Goal: Task Accomplishment & Management: Complete application form

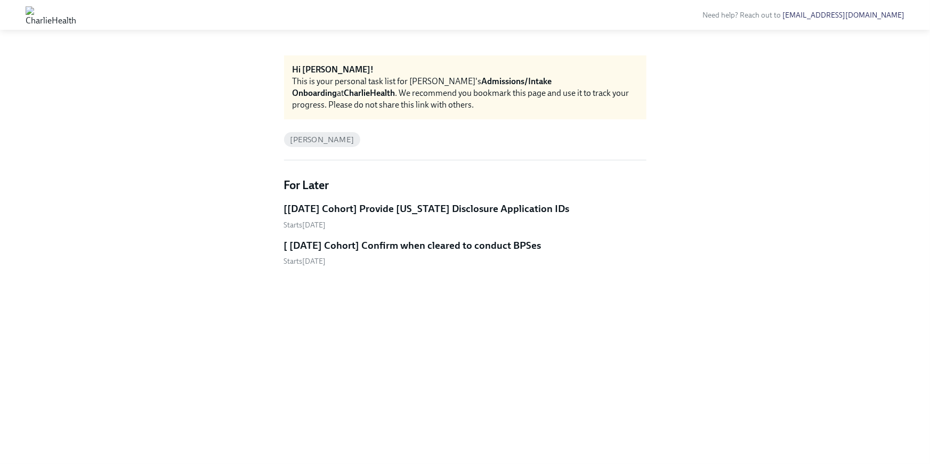
click at [403, 213] on h5 "[[DATE] Cohort] Provide [US_STATE] Disclosure Application IDs" at bounding box center [427, 209] width 286 height 14
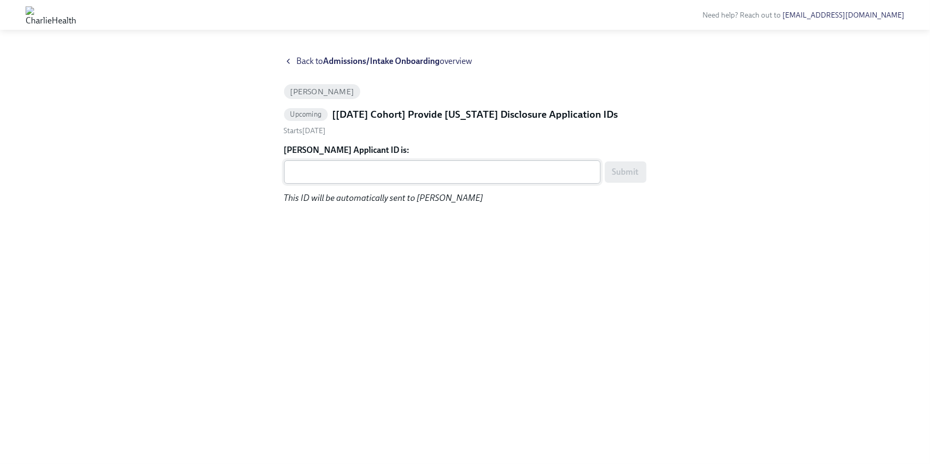
click at [358, 173] on textarea "Alison DesJarlais's Applicant ID is:" at bounding box center [443, 172] width 304 height 13
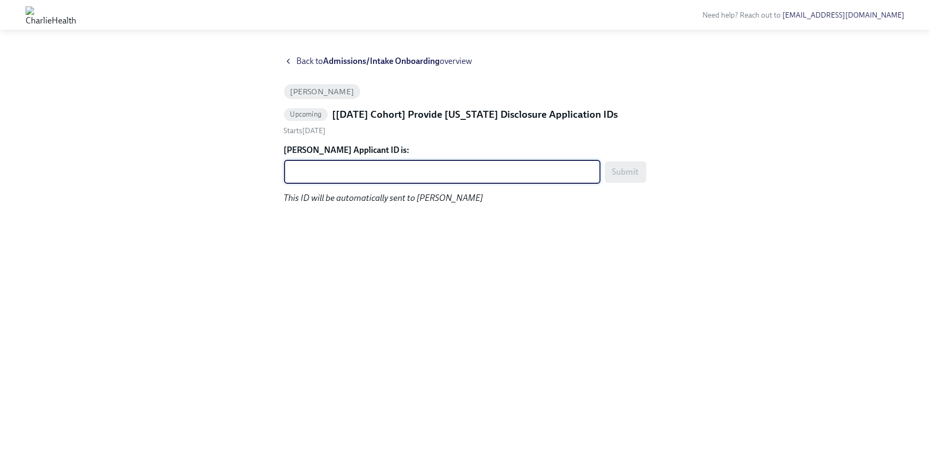
paste textarea "1256079"
type textarea "1256079"
click at [631, 169] on span "Submit" at bounding box center [626, 172] width 27 height 11
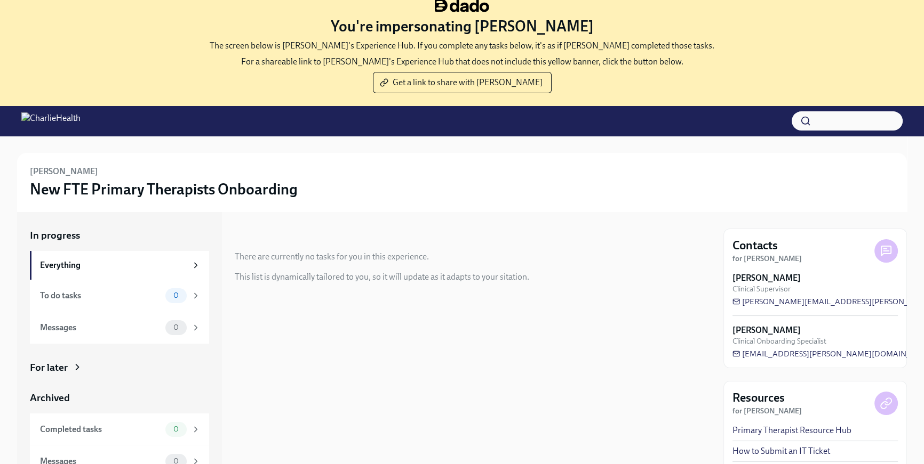
scroll to position [25, 0]
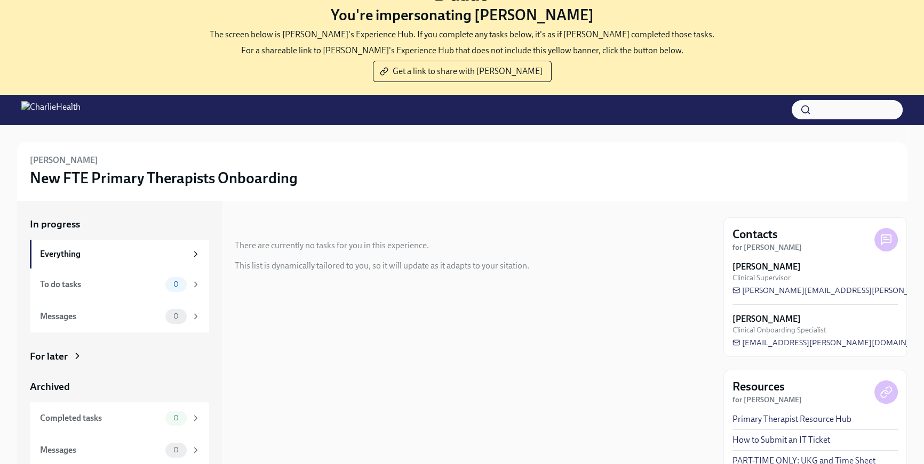
click at [84, 354] on div "For later" at bounding box center [119, 357] width 179 height 14
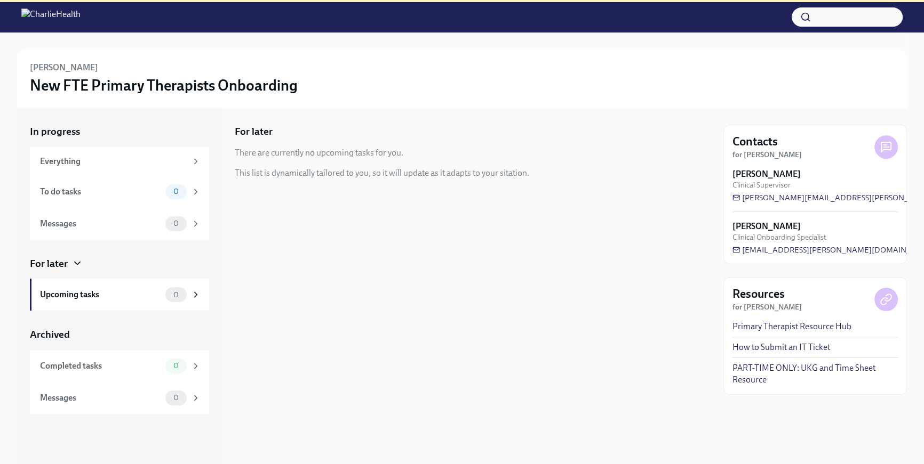
scroll to position [119, 0]
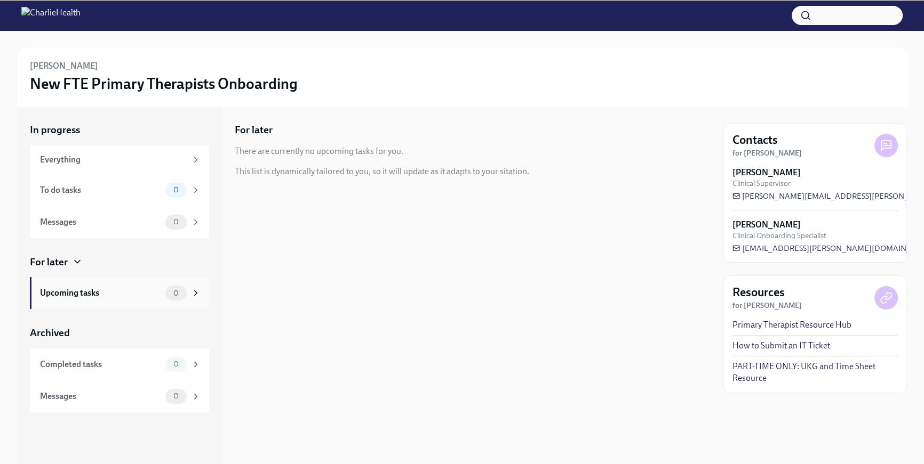
click at [174, 306] on div "Upcoming tasks 0" at bounding box center [119, 293] width 179 height 32
click at [151, 376] on div "Completed tasks 0" at bounding box center [119, 365] width 179 height 32
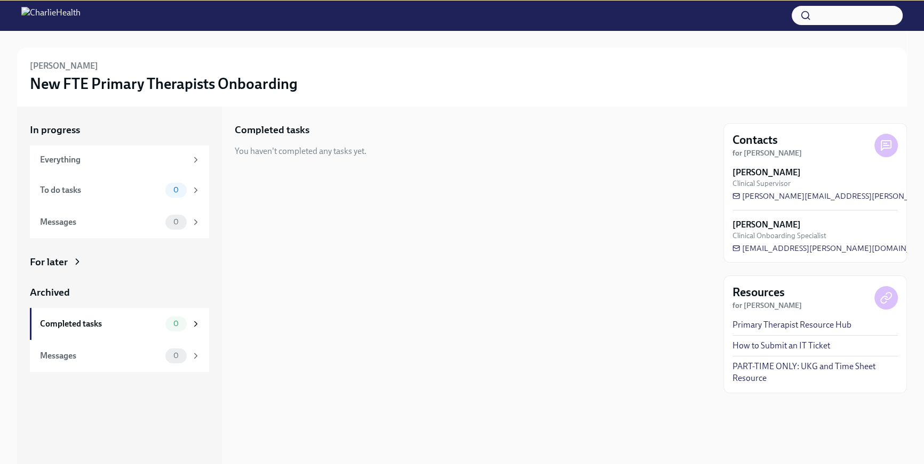
click at [132, 238] on div "In progress Everything To do tasks 0 Messages 0 For later Archived Completed ta…" at bounding box center [119, 247] width 179 height 249
click at [131, 222] on div "Messages" at bounding box center [100, 222] width 121 height 12
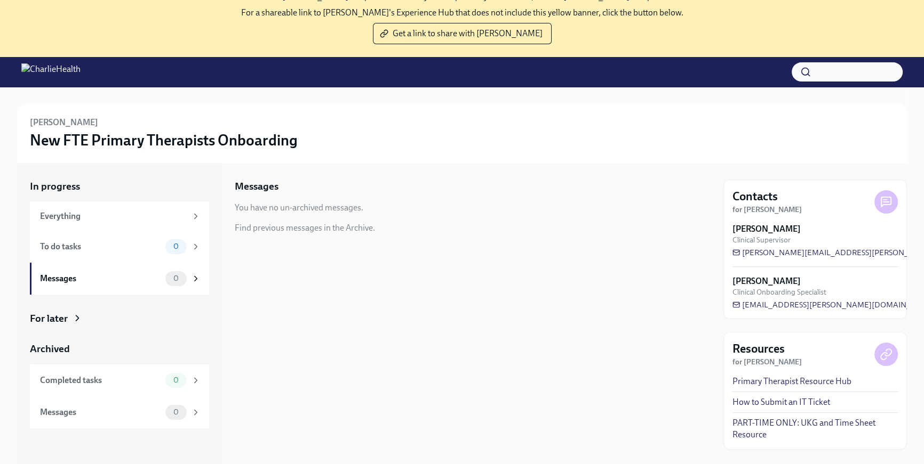
scroll to position [119, 0]
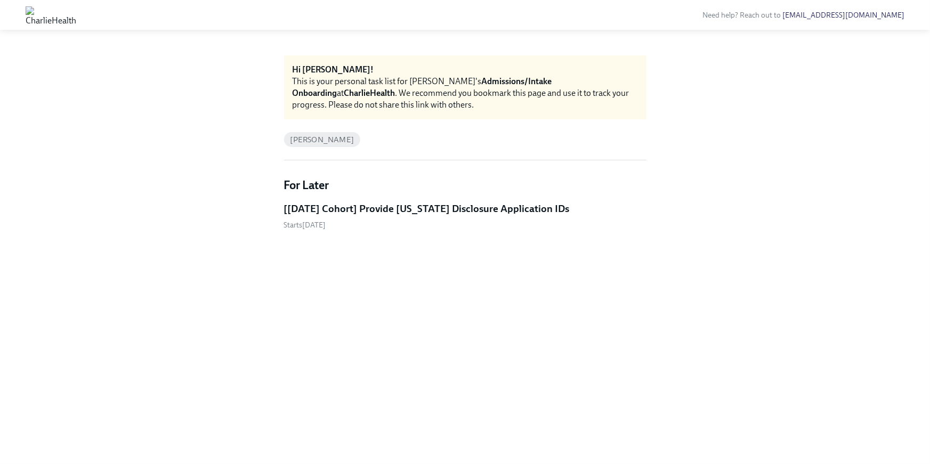
click at [396, 210] on h5 "[[DATE] Cohort] Provide [US_STATE] Disclosure Application IDs" at bounding box center [427, 209] width 286 height 14
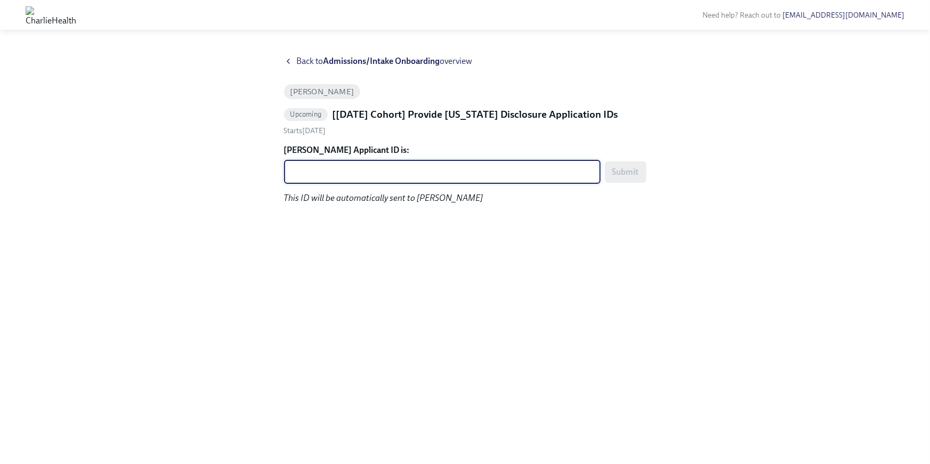
click at [344, 177] on textarea "[PERSON_NAME] Applicant ID is:" at bounding box center [443, 172] width 304 height 13
paste textarea "1256086"
type textarea "1256086"
click at [628, 171] on span "Submit" at bounding box center [626, 172] width 27 height 11
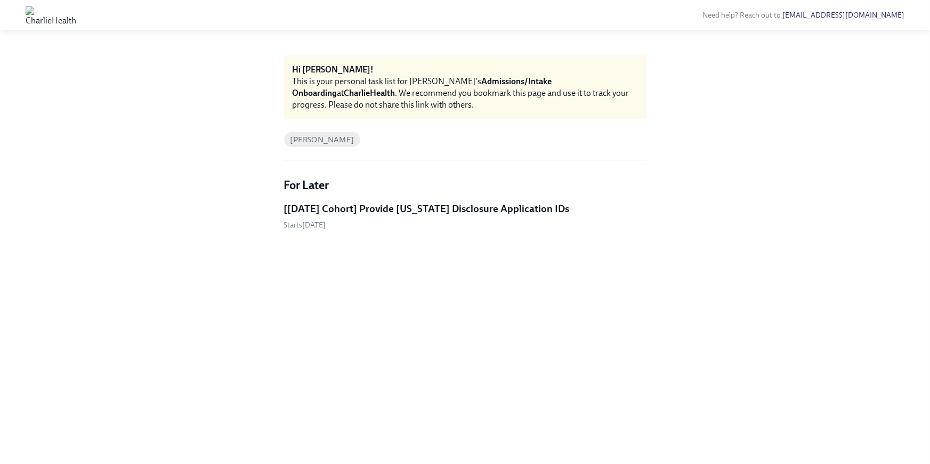
click at [365, 207] on h5 "[[DATE] Cohort] Provide [US_STATE] Disclosure Application IDs" at bounding box center [427, 209] width 286 height 14
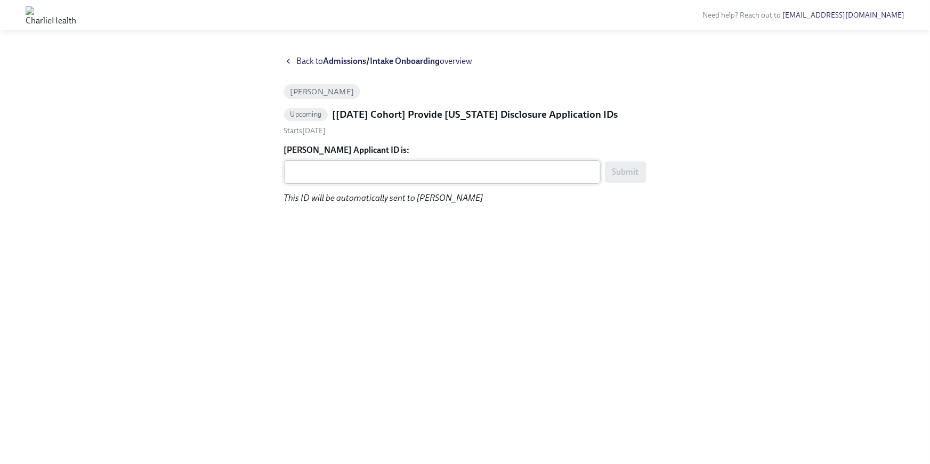
click at [342, 175] on textarea "Logan Ledesma's Applicant ID is:" at bounding box center [443, 172] width 304 height 13
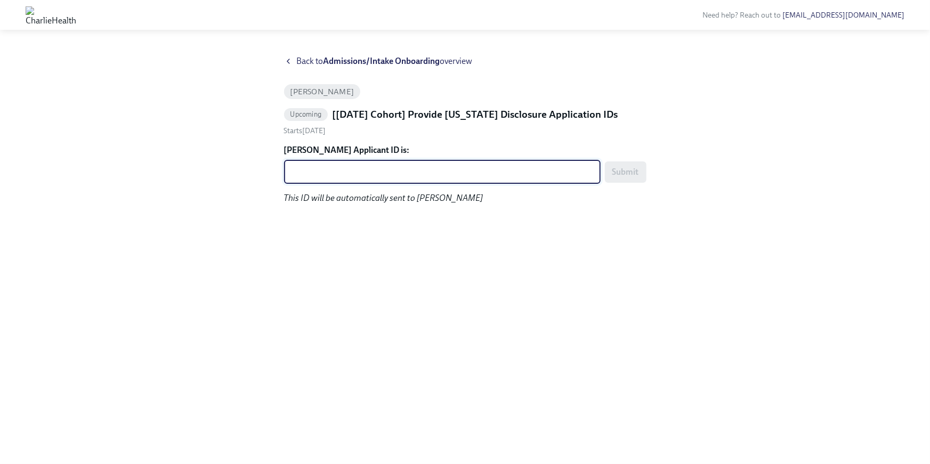
paste textarea "1256087"
type textarea "1256087"
click at [629, 179] on button "Submit" at bounding box center [626, 172] width 42 height 21
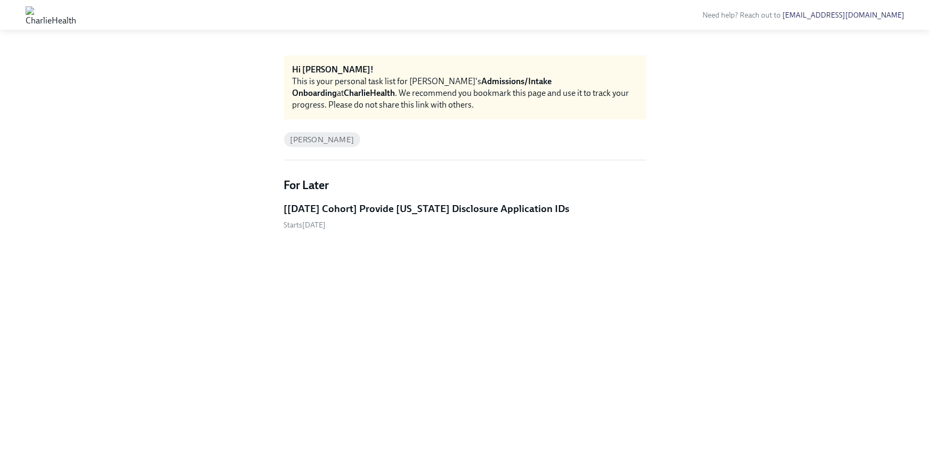
click at [381, 226] on div "Starts [DATE]" at bounding box center [465, 225] width 363 height 10
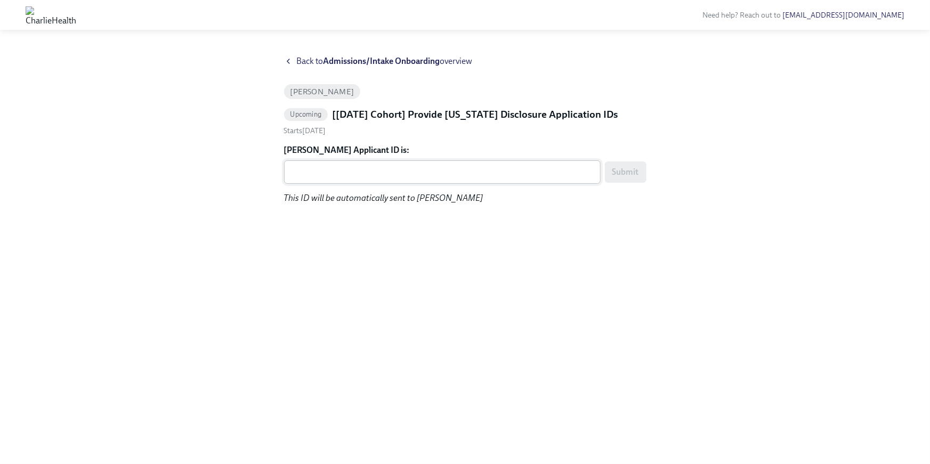
click at [326, 162] on div "x ​" at bounding box center [442, 172] width 317 height 23
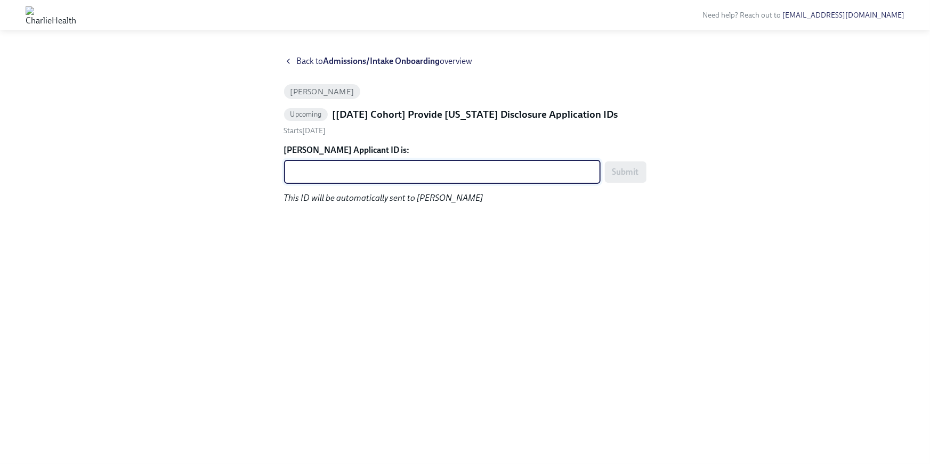
paste textarea "1256090"
type textarea "1256090"
click at [622, 167] on span "Submit" at bounding box center [626, 172] width 27 height 11
